Goal: Task Accomplishment & Management: Manage account settings

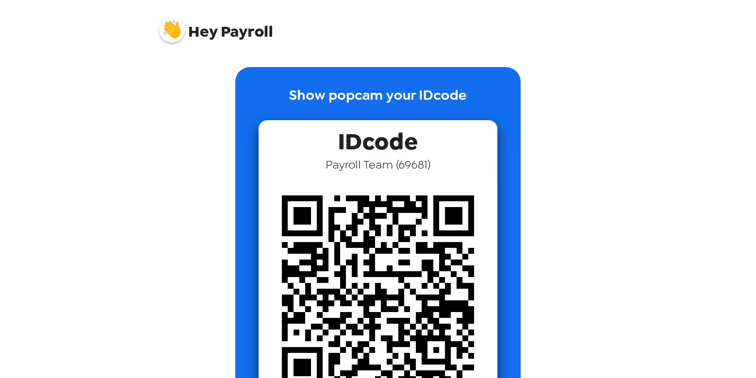
scroll to position [194, 0]
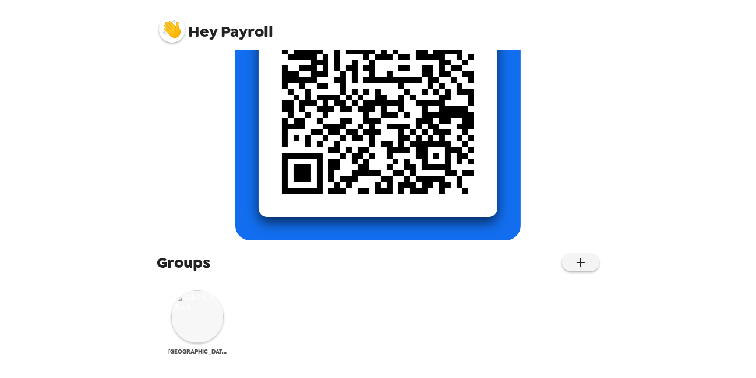
click at [187, 311] on img at bounding box center [197, 316] width 52 height 52
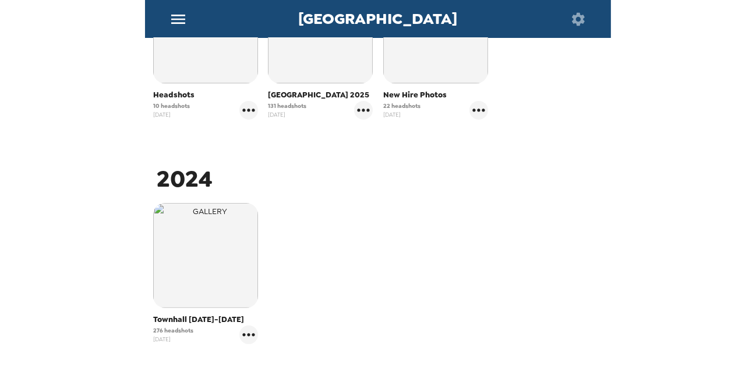
scroll to position [233, 0]
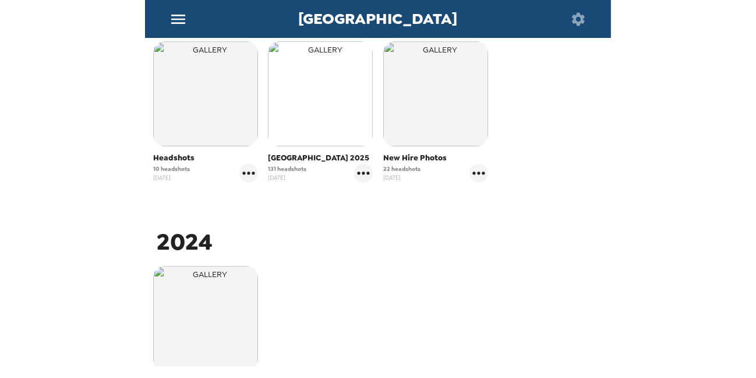
click at [313, 142] on img "button" at bounding box center [320, 93] width 105 height 105
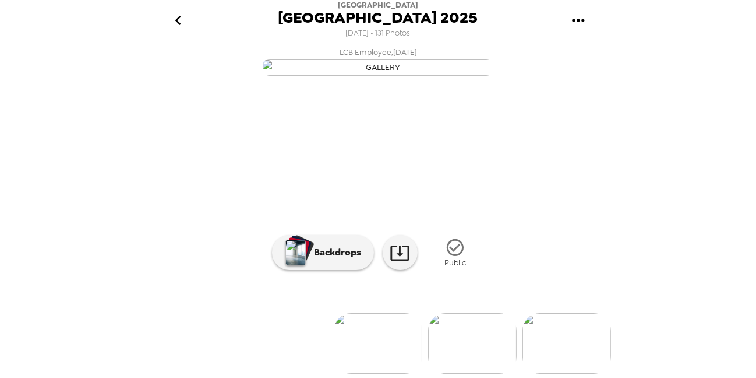
scroll to position [0, 225]
click at [316, 329] on img at bounding box center [342, 343] width 89 height 61
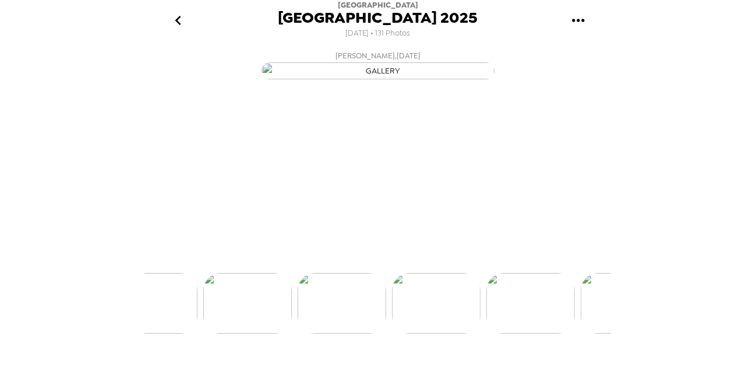
scroll to position [0, 188]
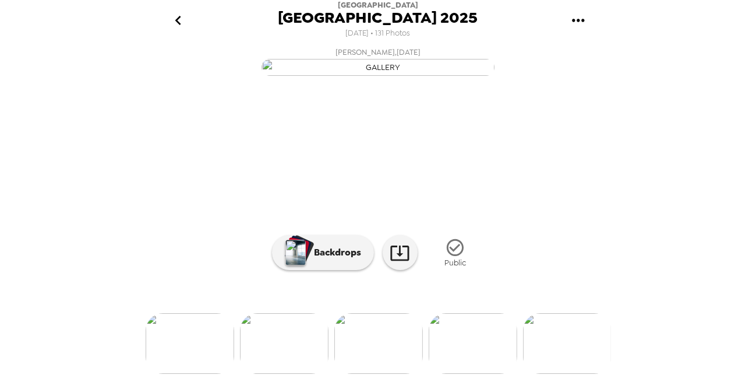
click at [464, 337] on div at bounding box center [378, 323] width 466 height 99
click at [479, 359] on img at bounding box center [473, 343] width 89 height 61
click at [581, 330] on img at bounding box center [567, 343] width 89 height 61
click at [554, 339] on img at bounding box center [567, 343] width 89 height 61
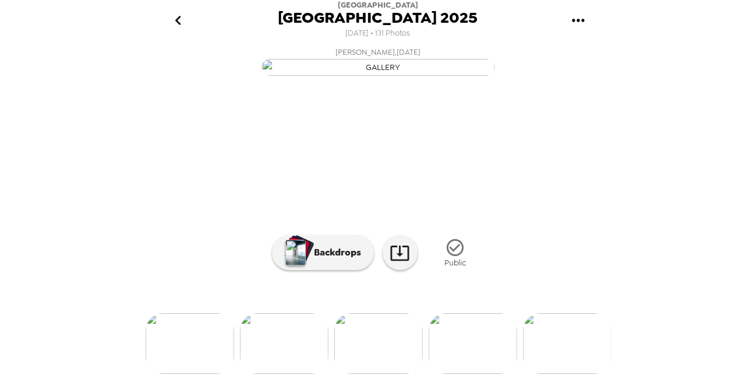
click at [551, 339] on img at bounding box center [567, 343] width 89 height 61
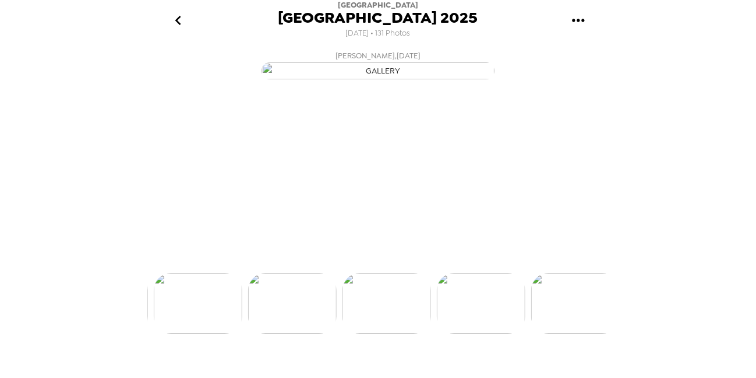
scroll to position [0, 849]
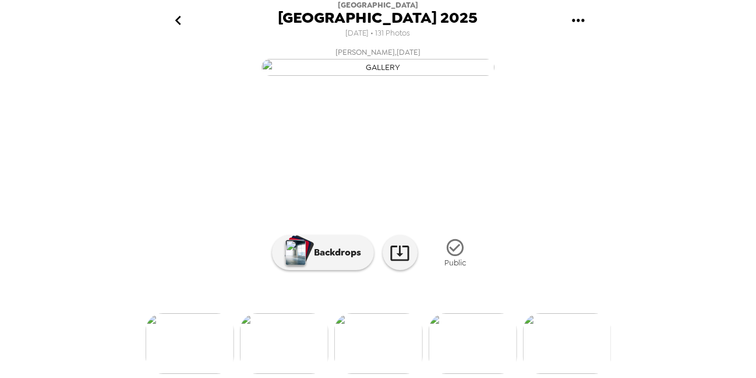
click at [551, 339] on img at bounding box center [567, 343] width 89 height 61
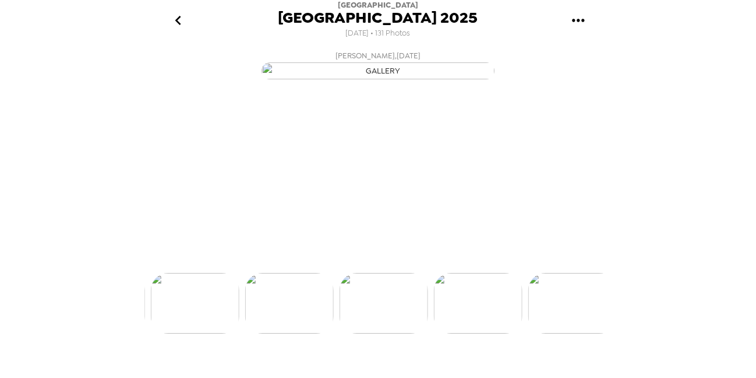
scroll to position [0, 1038]
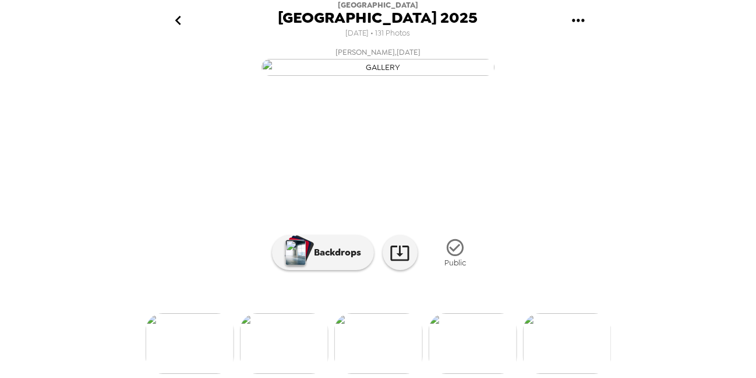
click at [551, 348] on img at bounding box center [567, 343] width 89 height 61
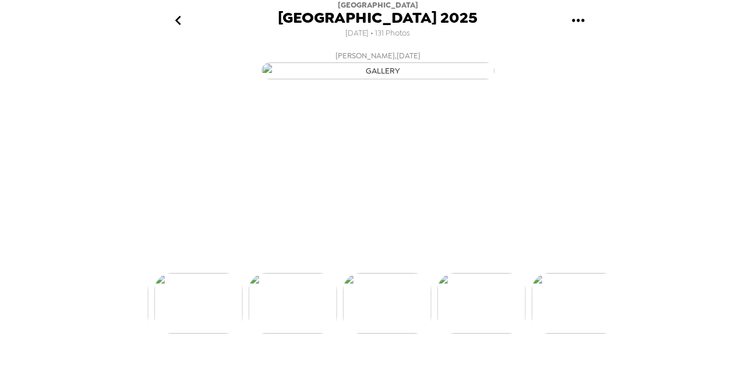
scroll to position [0, 1226]
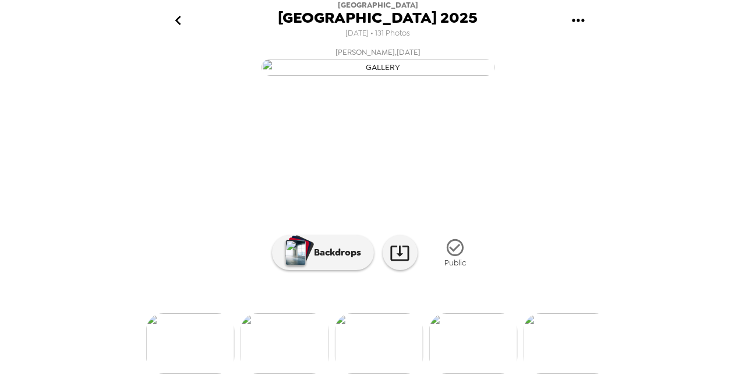
click at [561, 347] on img at bounding box center [568, 343] width 89 height 61
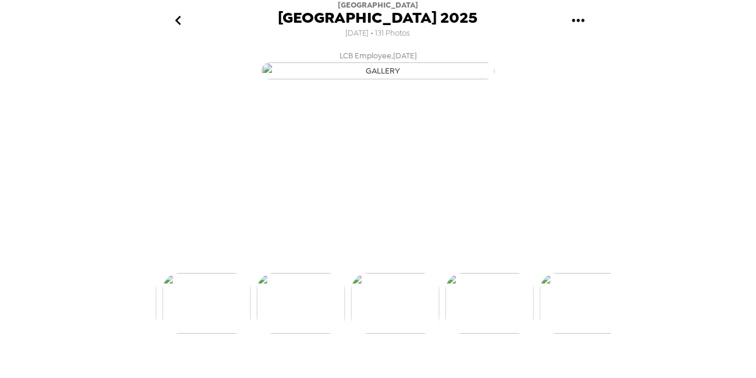
scroll to position [0, 1603]
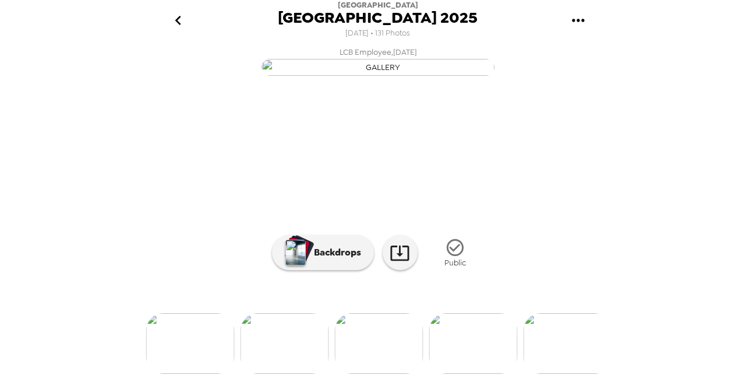
click at [561, 347] on img at bounding box center [568, 343] width 89 height 61
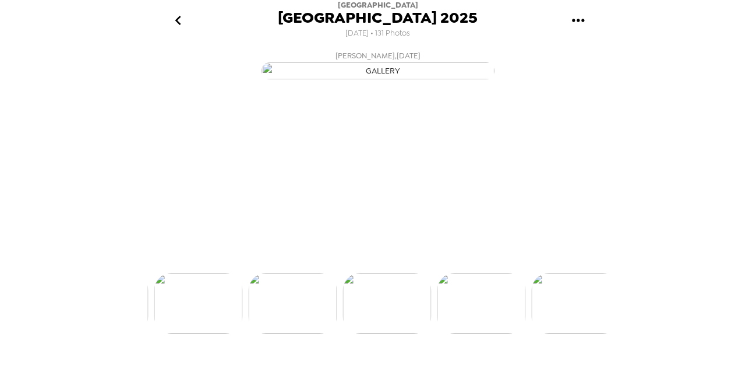
scroll to position [0, 1792]
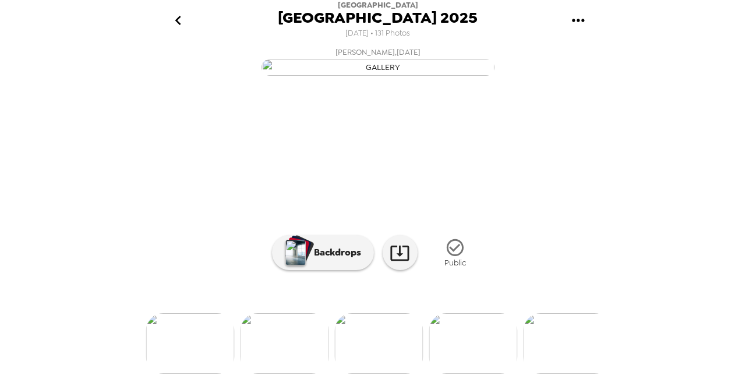
click at [561, 347] on img at bounding box center [568, 343] width 89 height 61
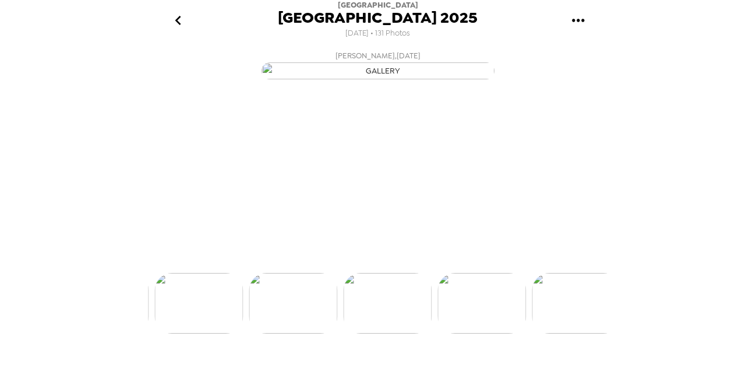
scroll to position [0, 1981]
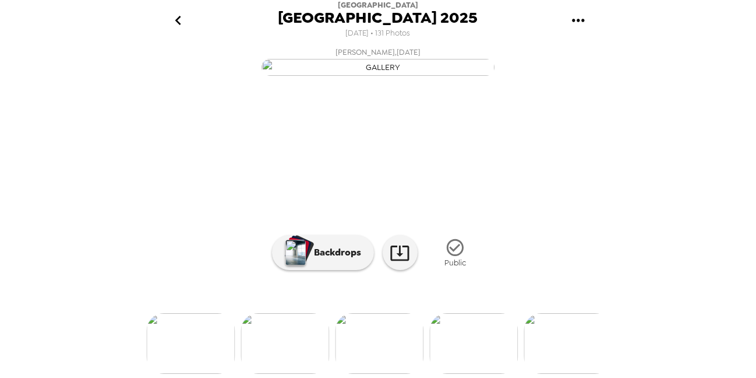
click at [561, 347] on img at bounding box center [568, 343] width 89 height 61
click at [486, 336] on img at bounding box center [474, 343] width 89 height 61
click at [350, 356] on img at bounding box center [380, 343] width 89 height 61
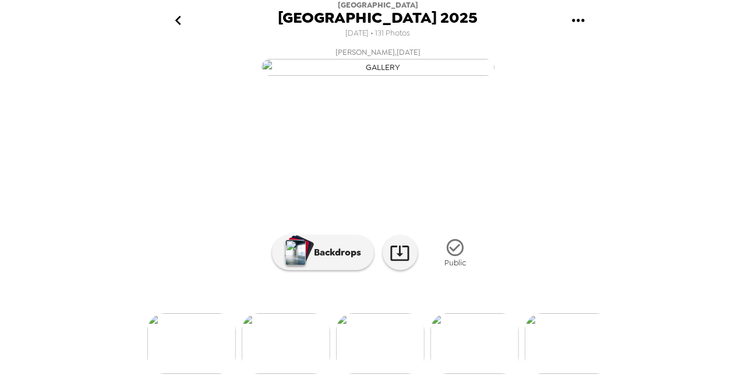
scroll to position [0, 12270]
click at [191, 332] on img at bounding box center [190, 343] width 89 height 61
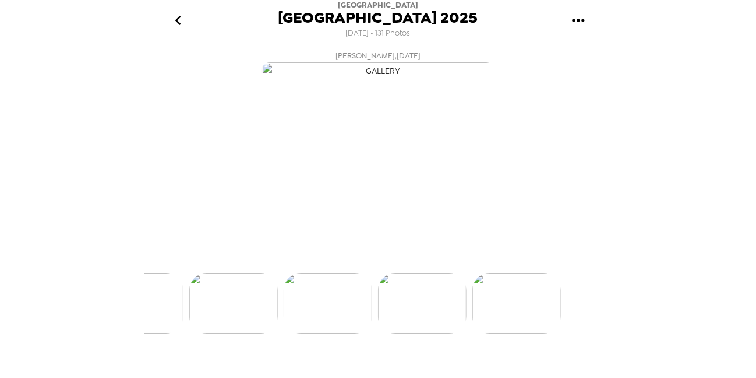
scroll to position [0, 12076]
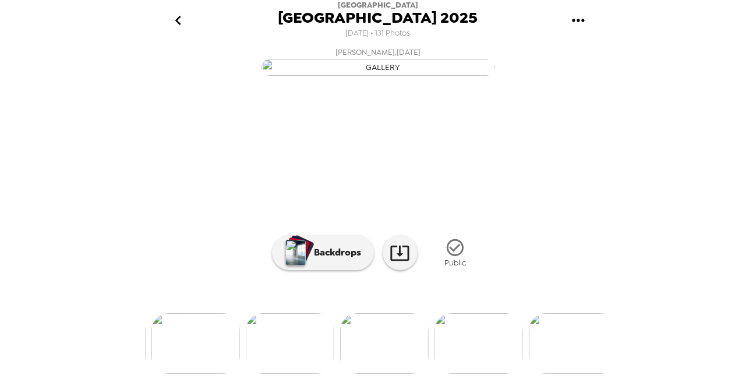
click at [375, 33] on span "[DATE] • 131 Photos" at bounding box center [378, 34] width 65 height 16
click at [400, 34] on span "[DATE] • 131 Photos" at bounding box center [378, 34] width 65 height 16
click at [390, 263] on icon at bounding box center [400, 252] width 20 height 20
click at [211, 332] on img at bounding box center [204, 343] width 89 height 61
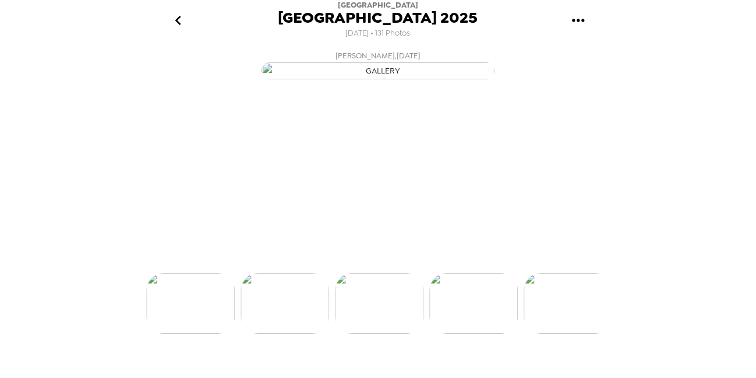
scroll to position [0, 10094]
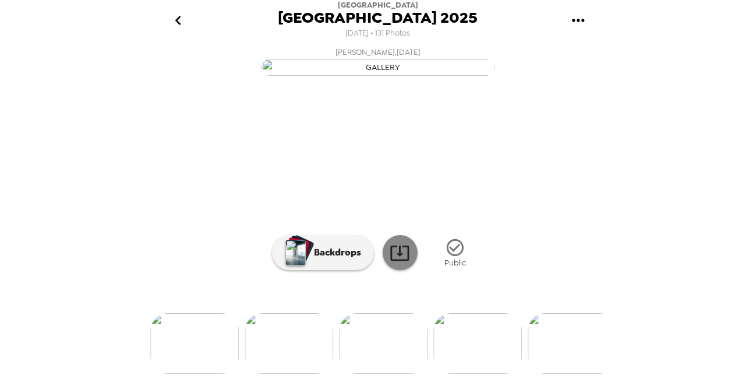
click at [396, 260] on icon at bounding box center [399, 252] width 19 height 15
